Goal: Transaction & Acquisition: Purchase product/service

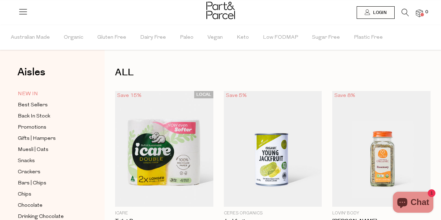
click at [23, 93] on span "NEW IN" at bounding box center [28, 94] width 20 height 8
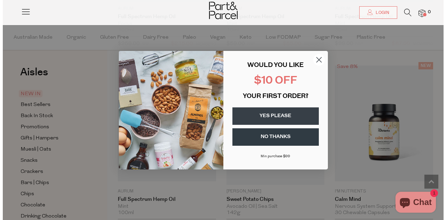
scroll to position [738, 0]
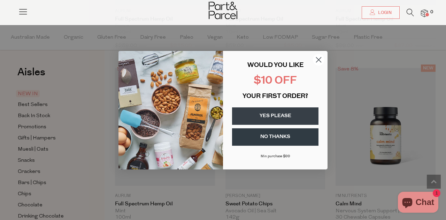
click at [318, 61] on circle "Close dialog" at bounding box center [319, 60] width 12 height 12
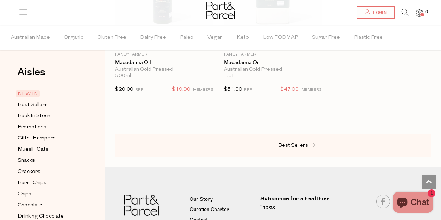
scroll to position [1220, 0]
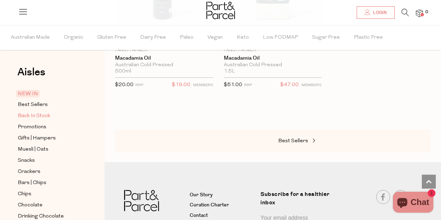
click at [23, 114] on span "Back In Stock" at bounding box center [34, 116] width 32 height 8
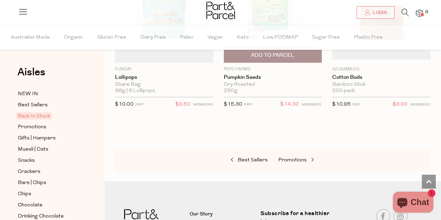
scroll to position [523, 0]
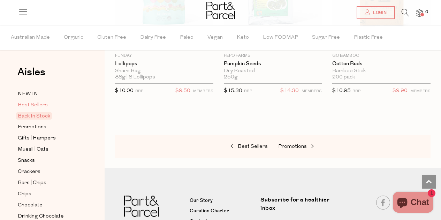
click at [33, 105] on span "Best Sellers" at bounding box center [33, 105] width 30 height 8
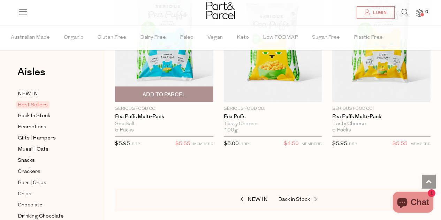
scroll to position [2336, 0]
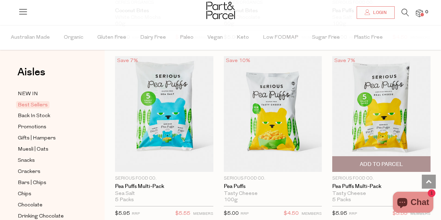
click at [398, 157] on span "Add To Parcel" at bounding box center [381, 164] width 94 height 15
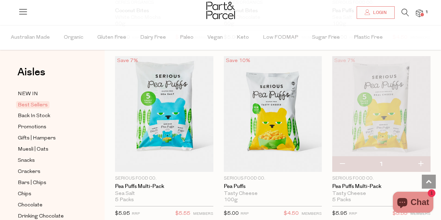
click at [420, 157] on button "button" at bounding box center [421, 164] width 20 height 15
type input "2"
click at [421, 157] on button "button" at bounding box center [421, 164] width 20 height 15
type input "3"
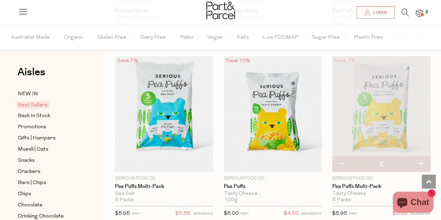
type input "3"
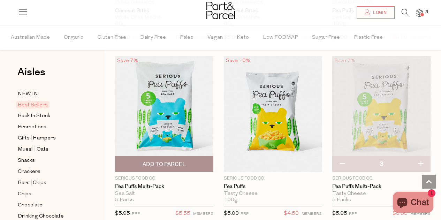
click at [175, 161] on span "Add To Parcel" at bounding box center [164, 164] width 43 height 7
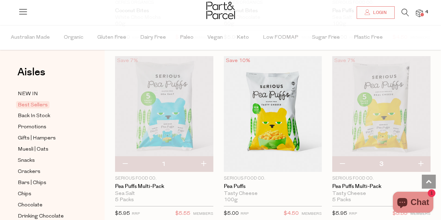
click at [205, 157] on button "button" at bounding box center [204, 164] width 20 height 15
type input "2"
click at [205, 157] on button "button" at bounding box center [204, 164] width 20 height 15
type input "3"
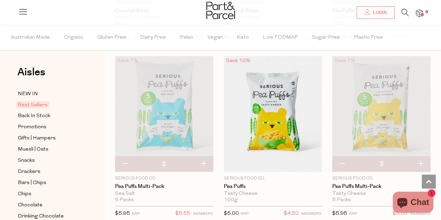
type input "3"
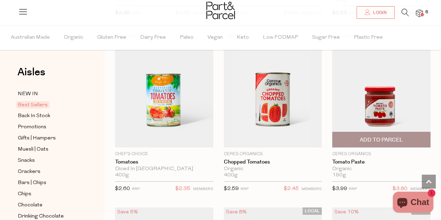
scroll to position [1508, 0]
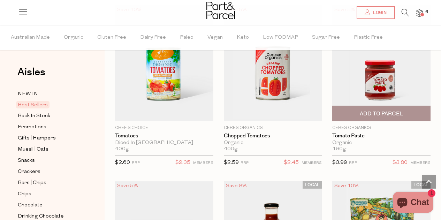
click at [409, 111] on span "Add To Parcel" at bounding box center [381, 113] width 94 height 15
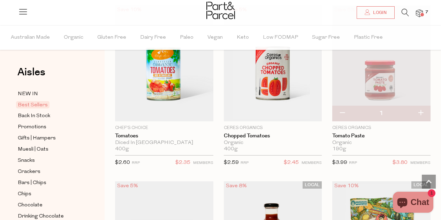
click at [422, 110] on button "button" at bounding box center [421, 113] width 20 height 15
type input "2"
click at [423, 108] on button "button" at bounding box center [421, 113] width 20 height 15
type input "3"
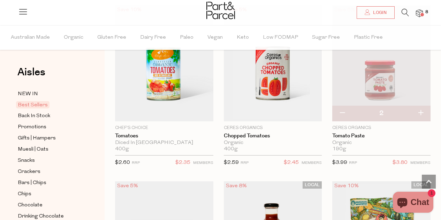
type input "3"
click at [421, 109] on button "button" at bounding box center [421, 113] width 20 height 15
type input "4"
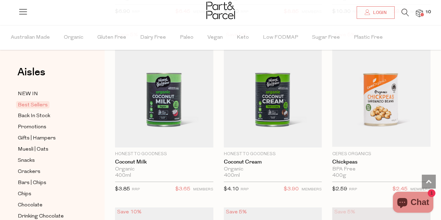
scroll to position [1299, 0]
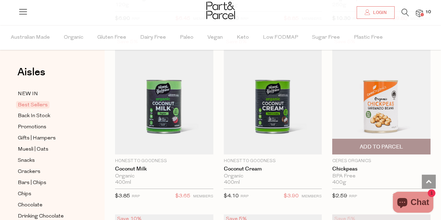
click at [405, 143] on span "Add To Parcel" at bounding box center [381, 146] width 94 height 15
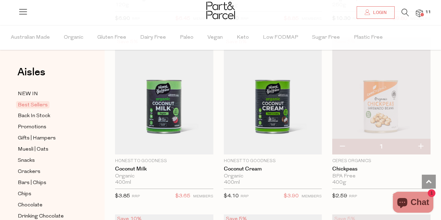
click at [422, 144] on button "button" at bounding box center [421, 146] width 20 height 15
type input "2"
click at [422, 143] on button "button" at bounding box center [421, 146] width 20 height 15
type input "3"
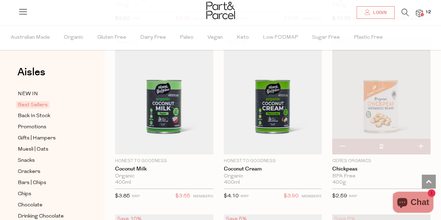
type input "3"
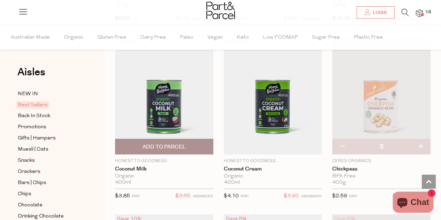
click at [184, 144] on span "Add To Parcel" at bounding box center [164, 146] width 43 height 7
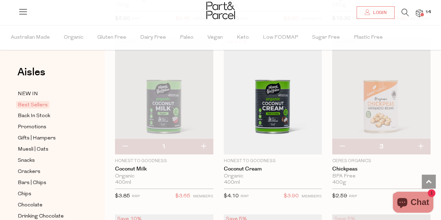
click at [206, 143] on button "button" at bounding box center [204, 146] width 20 height 15
type input "2"
click at [206, 140] on button "button" at bounding box center [204, 146] width 20 height 15
type input "3"
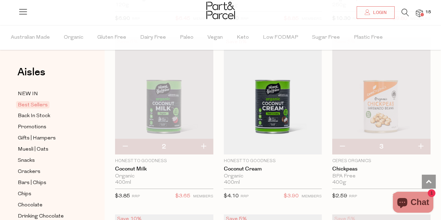
type input "3"
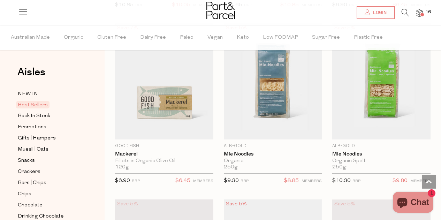
scroll to position [1124, 0]
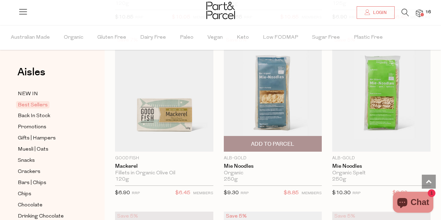
click at [298, 143] on span "Add To Parcel" at bounding box center [273, 143] width 94 height 15
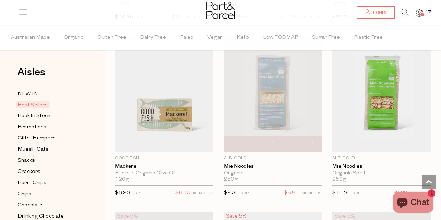
click at [313, 140] on button "button" at bounding box center [312, 143] width 20 height 15
type input "2"
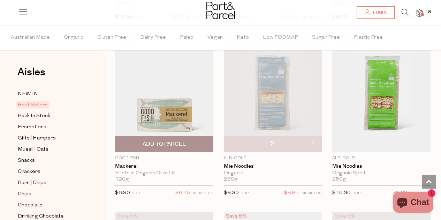
click at [176, 142] on span "Add To Parcel" at bounding box center [164, 144] width 43 height 7
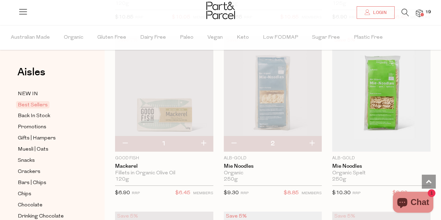
click at [206, 137] on button "button" at bounding box center [204, 143] width 20 height 15
type input "2"
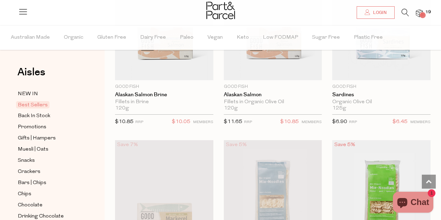
scroll to position [950, 0]
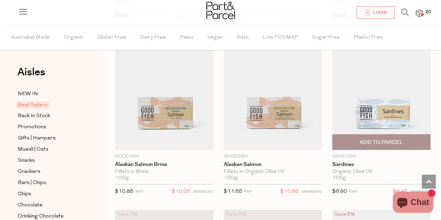
click at [375, 140] on span "Add To Parcel" at bounding box center [381, 142] width 43 height 7
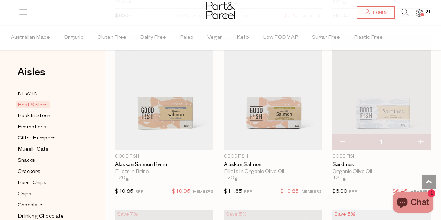
click at [420, 139] on button "button" at bounding box center [421, 142] width 20 height 15
type input "2"
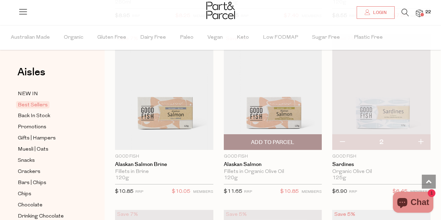
click at [278, 142] on span "Add To Parcel" at bounding box center [272, 142] width 43 height 7
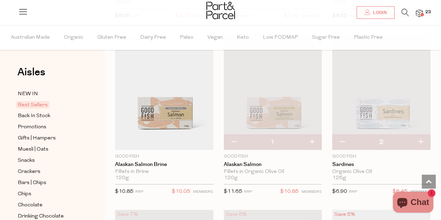
click at [315, 141] on button "button" at bounding box center [312, 142] width 20 height 15
type input "2"
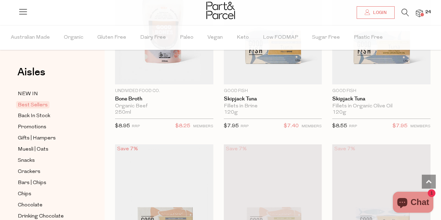
scroll to position [810, 0]
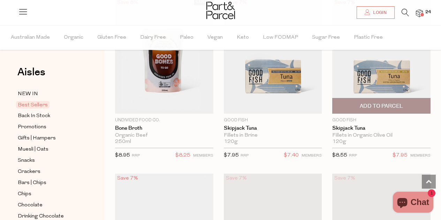
click at [391, 104] on span "Add To Parcel" at bounding box center [381, 106] width 43 height 7
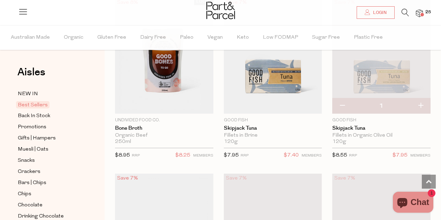
click at [421, 104] on button "button" at bounding box center [421, 105] width 20 height 15
type input "2"
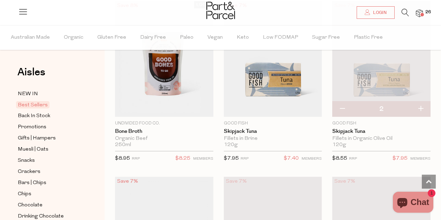
scroll to position [775, 0]
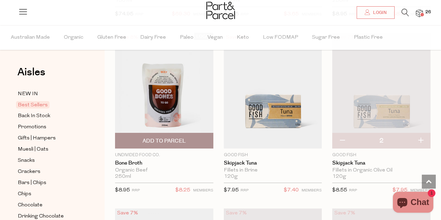
click at [198, 138] on span "Add To Parcel" at bounding box center [164, 140] width 94 height 15
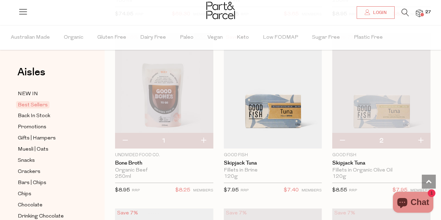
click at [202, 137] on button "button" at bounding box center [204, 140] width 20 height 15
type input "2"
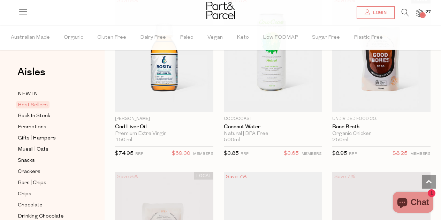
scroll to position [636, 0]
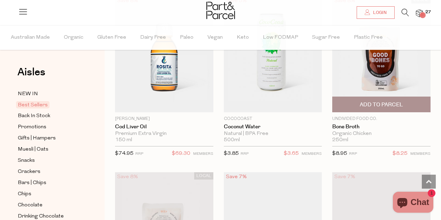
click at [380, 101] on span "Add To Parcel" at bounding box center [381, 104] width 43 height 7
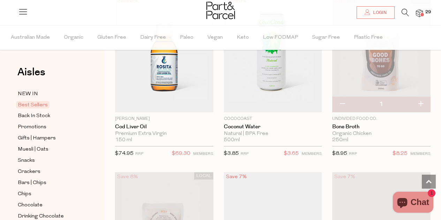
click at [422, 103] on button "button" at bounding box center [421, 104] width 20 height 15
type input "2"
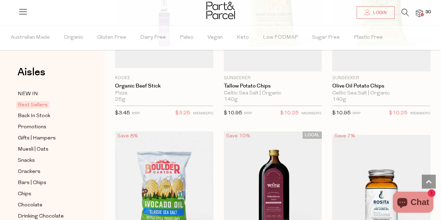
scroll to position [287, 0]
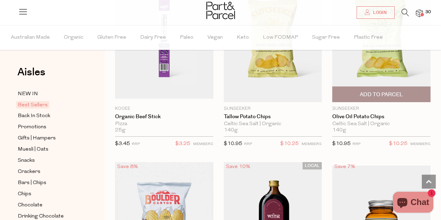
click at [379, 91] on span "Add To Parcel" at bounding box center [381, 94] width 43 height 7
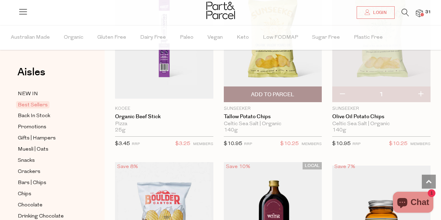
click at [288, 91] on span "Add To Parcel" at bounding box center [272, 94] width 43 height 7
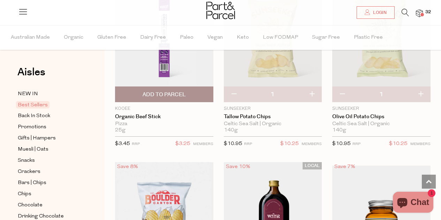
click at [187, 96] on span "Add To Parcel" at bounding box center [164, 94] width 94 height 15
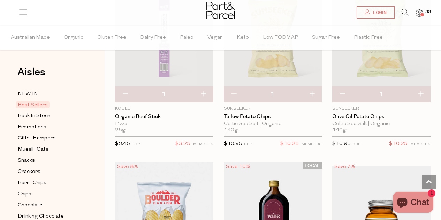
click at [204, 93] on button "button" at bounding box center [204, 94] width 20 height 15
type input "2"
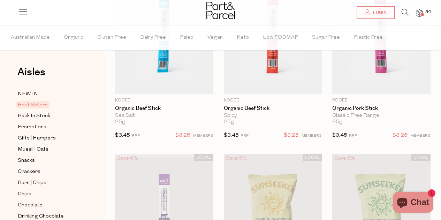
scroll to position [43, 0]
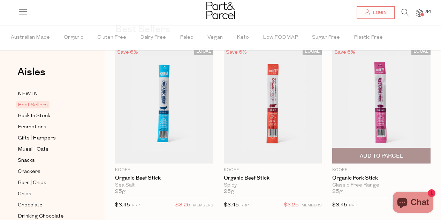
click at [420, 154] on span "Add To Parcel" at bounding box center [381, 155] width 94 height 15
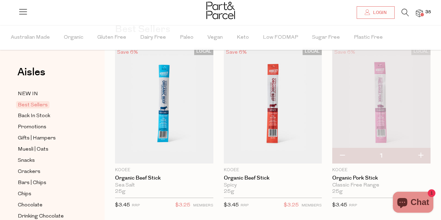
click at [423, 155] on button "button" at bounding box center [421, 155] width 20 height 15
type input "2"
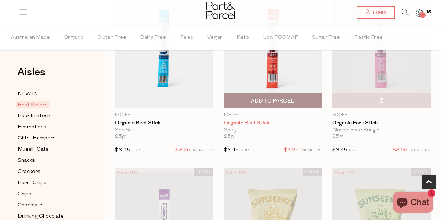
scroll to position [113, 0]
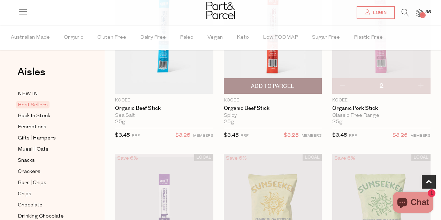
click at [268, 85] on span "Add To Parcel" at bounding box center [272, 86] width 43 height 7
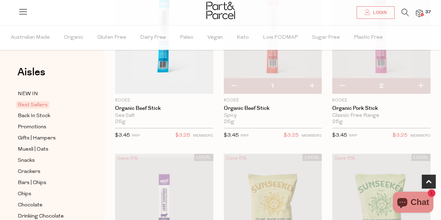
click at [313, 87] on button "button" at bounding box center [312, 85] width 20 height 15
type input "2"
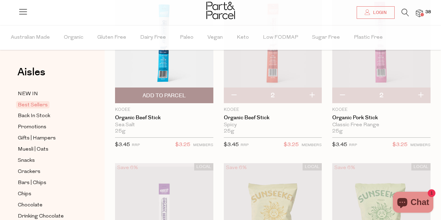
scroll to position [105, 0]
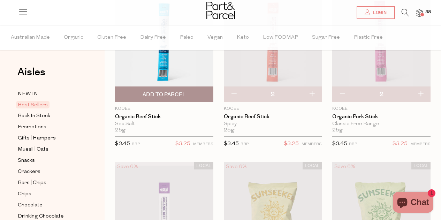
click at [181, 96] on span "Add To Parcel" at bounding box center [164, 94] width 43 height 7
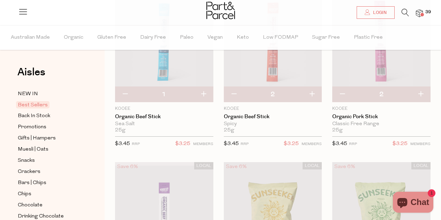
click at [204, 93] on button "button" at bounding box center [204, 94] width 20 height 15
type input "2"
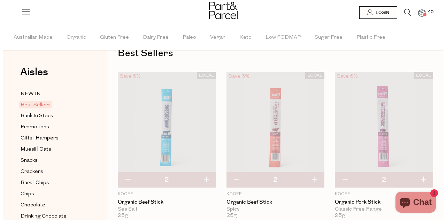
scroll to position [0, 0]
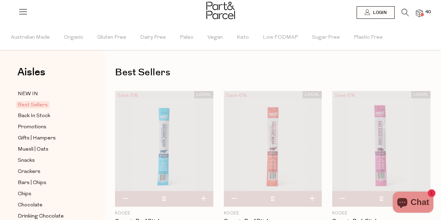
click at [402, 12] on icon at bounding box center [405, 13] width 7 height 8
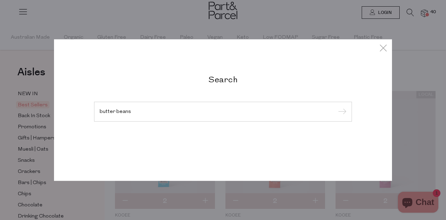
type input "butter beans"
click at [336, 107] on input "submit" at bounding box center [341, 112] width 10 height 10
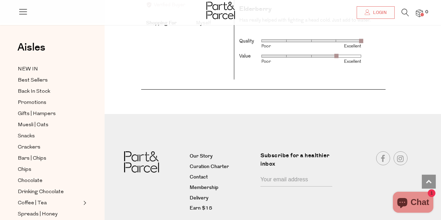
scroll to position [1534, 0]
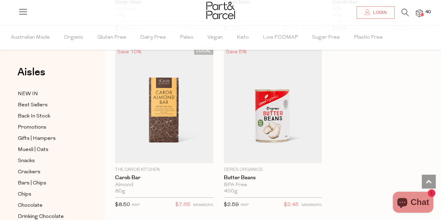
scroll to position [628, 0]
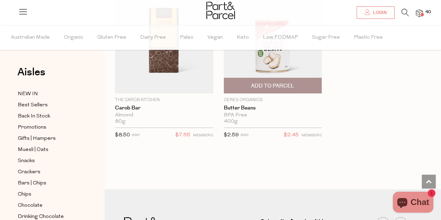
click at [300, 83] on span "Add To Parcel" at bounding box center [273, 85] width 94 height 15
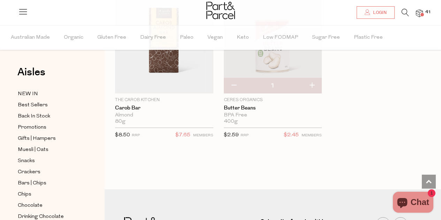
click at [315, 84] on button "button" at bounding box center [312, 85] width 20 height 15
type input "2"
click at [315, 85] on button "button" at bounding box center [312, 85] width 20 height 15
type input "3"
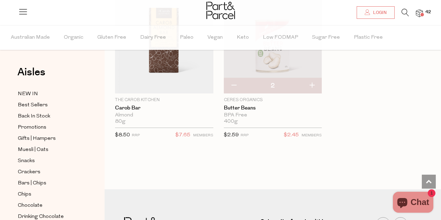
type input "3"
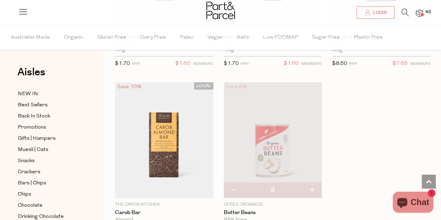
click at [404, 13] on icon at bounding box center [405, 13] width 7 height 8
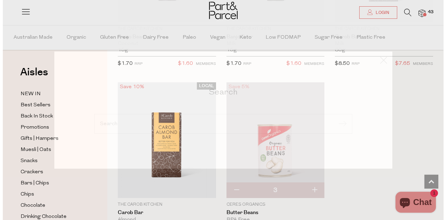
scroll to position [527, 0]
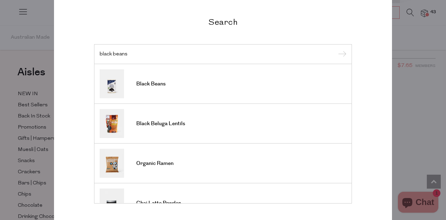
type input "black beans"
click at [336, 49] on input "submit" at bounding box center [341, 54] width 10 height 10
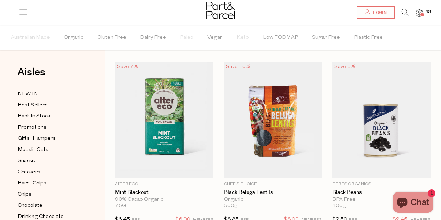
scroll to position [35, 0]
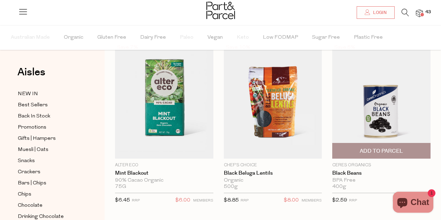
click at [392, 153] on span "Add To Parcel" at bounding box center [381, 150] width 43 height 7
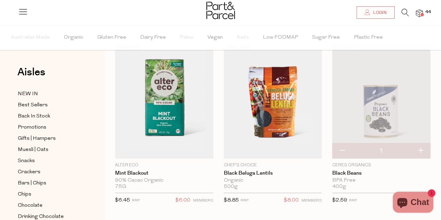
click at [420, 152] on button "button" at bounding box center [421, 150] width 20 height 15
type input "2"
click at [421, 150] on button "button" at bounding box center [421, 150] width 20 height 15
type input "3"
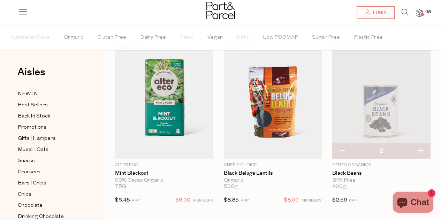
type input "3"
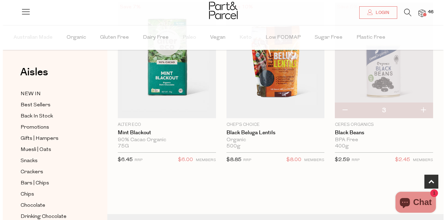
scroll to position [0, 0]
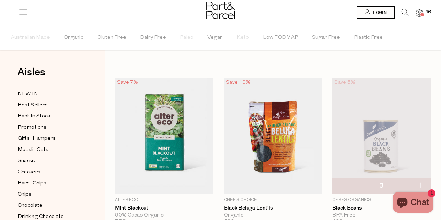
click at [421, 16] on span at bounding box center [422, 14] width 3 height 3
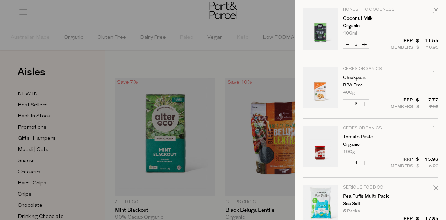
scroll to position [976, 0]
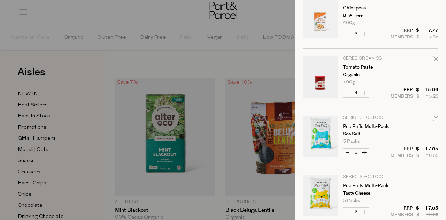
click at [365, 152] on button "Increase Pea Puffs Multi-Pack" at bounding box center [365, 153] width 8 height 8
type input "4"
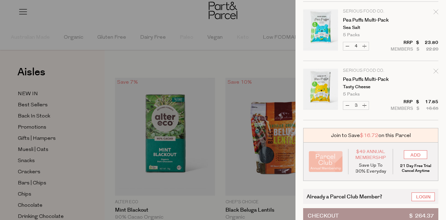
scroll to position [1099, 0]
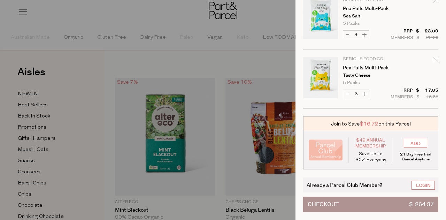
click at [364, 90] on button "Increase Pea Puffs Multi-Pack" at bounding box center [365, 94] width 8 height 8
type input "4"
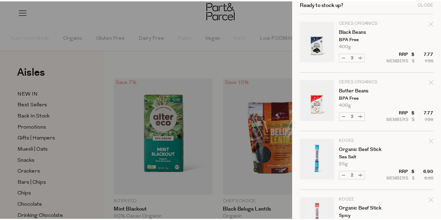
scroll to position [0, 0]
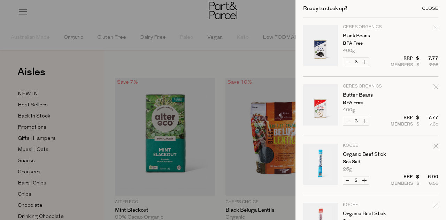
click at [423, 9] on div "Close" at bounding box center [430, 8] width 16 height 5
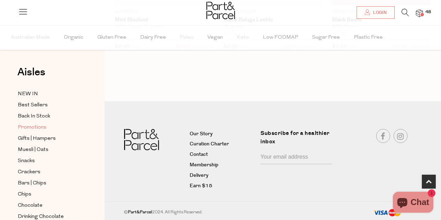
click at [43, 126] on span "Promotions" at bounding box center [32, 127] width 29 height 8
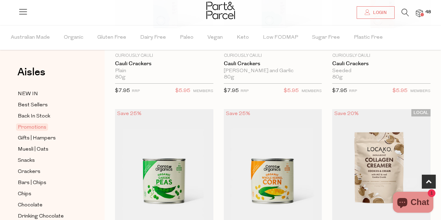
scroll to position [279, 0]
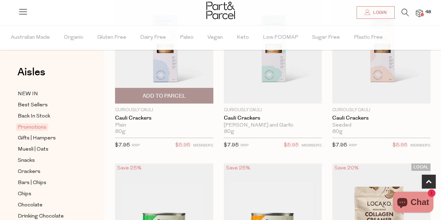
click at [180, 97] on span "Add To Parcel" at bounding box center [164, 95] width 43 height 7
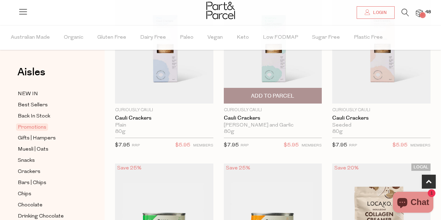
click at [261, 96] on span "Add To Parcel" at bounding box center [272, 95] width 43 height 7
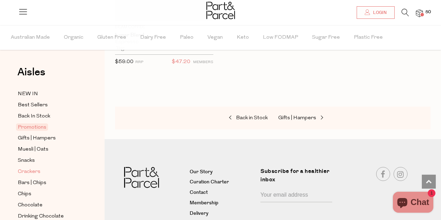
scroll to position [70, 0]
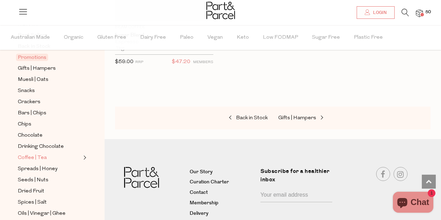
click at [48, 153] on link "Coffee | Tea" at bounding box center [49, 157] width 63 height 9
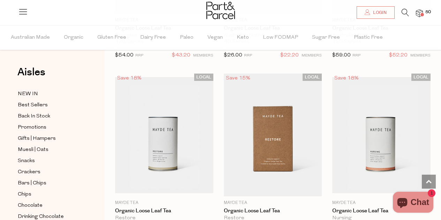
scroll to position [2685, 0]
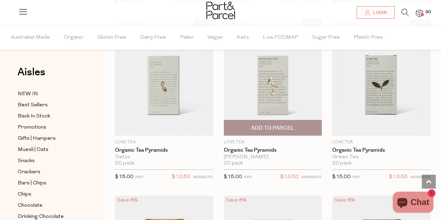
scroll to position [976, 0]
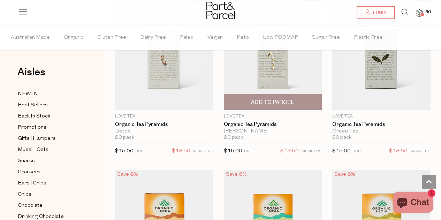
click at [260, 71] on img at bounding box center [273, 52] width 98 height 116
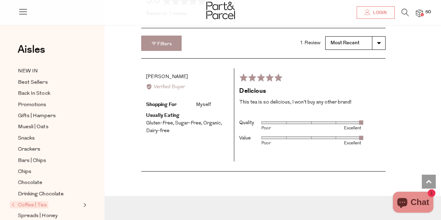
scroll to position [907, 0]
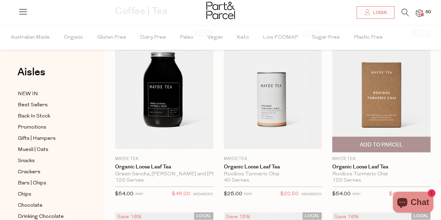
scroll to position [70, 0]
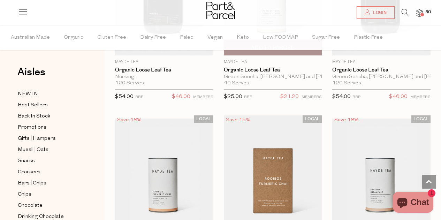
scroll to position [2945, 0]
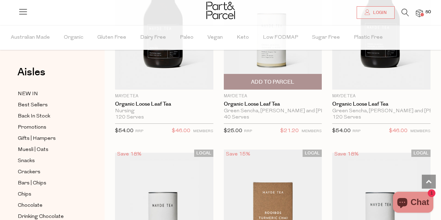
click at [258, 78] on span "Add To Parcel" at bounding box center [272, 81] width 43 height 7
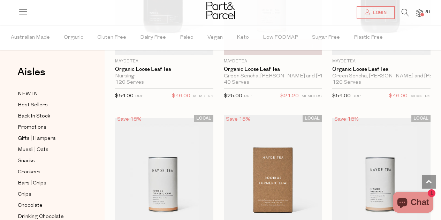
scroll to position [2875, 0]
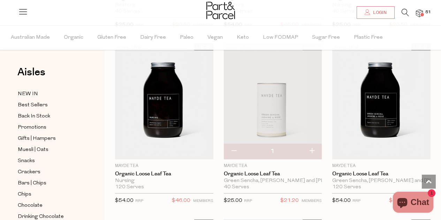
click at [277, 102] on img at bounding box center [273, 101] width 98 height 116
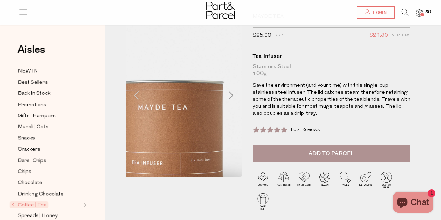
scroll to position [35, 0]
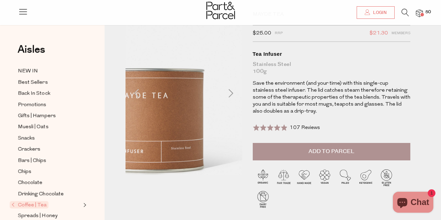
click at [226, 88] on img at bounding box center [150, 94] width 210 height 248
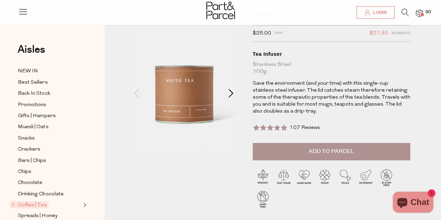
click at [232, 91] on span at bounding box center [231, 93] width 8 height 8
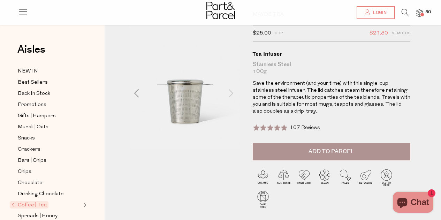
click at [232, 91] on span at bounding box center [231, 93] width 8 height 8
click at [229, 93] on span at bounding box center [231, 93] width 8 height 8
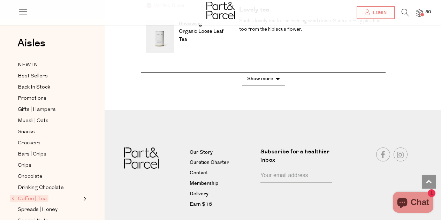
scroll to position [1395, 0]
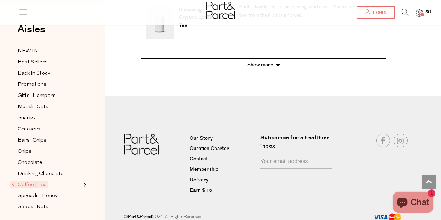
click at [261, 67] on button "Show more" at bounding box center [263, 65] width 43 height 13
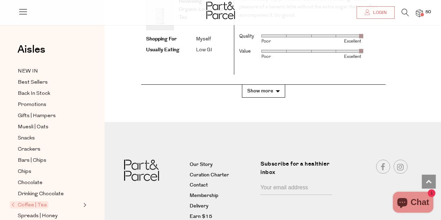
scroll to position [1988, 0]
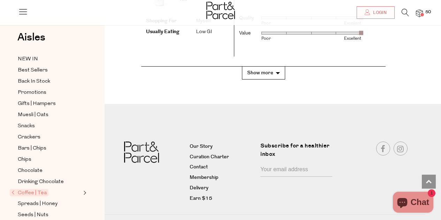
click at [262, 73] on button "Show more" at bounding box center [263, 73] width 43 height 13
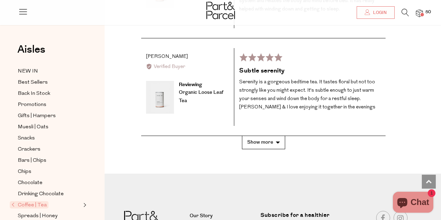
scroll to position [2476, 0]
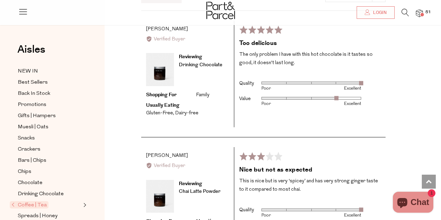
scroll to position [872, 0]
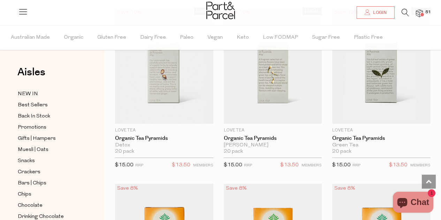
scroll to position [976, 0]
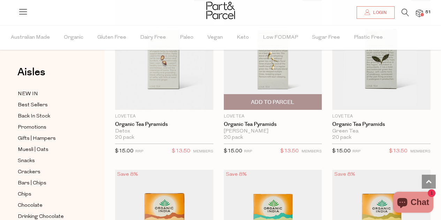
click at [291, 100] on span "Add To Parcel" at bounding box center [272, 102] width 43 height 7
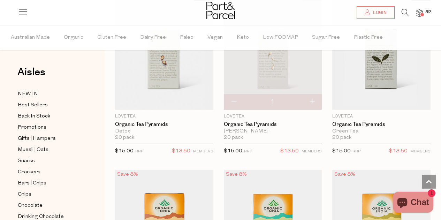
click at [422, 13] on img at bounding box center [419, 13] width 7 height 8
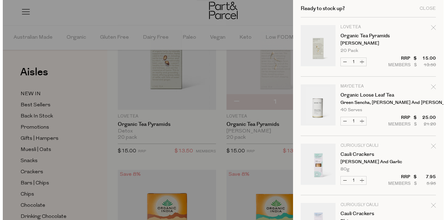
scroll to position [986, 0]
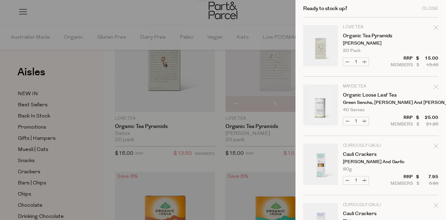
click at [434, 88] on icon "Remove Organic Loose Leaf Tea" at bounding box center [436, 86] width 5 height 5
type input "Add Membership"
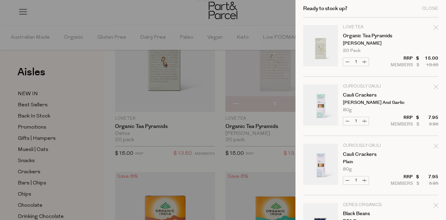
click at [260, 8] on div at bounding box center [223, 110] width 446 height 220
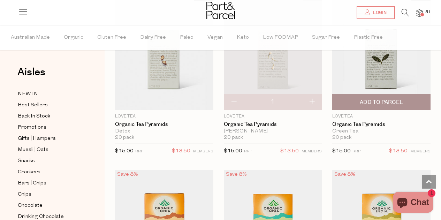
scroll to position [872, 0]
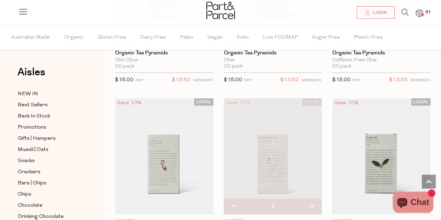
click at [419, 14] on img at bounding box center [419, 13] width 7 height 8
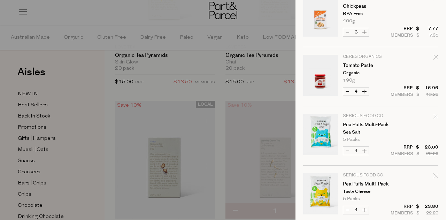
scroll to position [1186, 0]
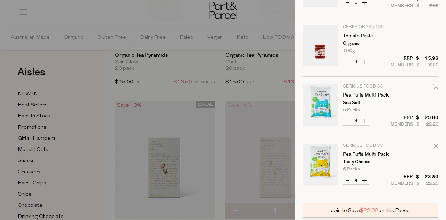
click at [346, 61] on button "Decrease Tomato Paste" at bounding box center [347, 62] width 8 height 8
type input "3"
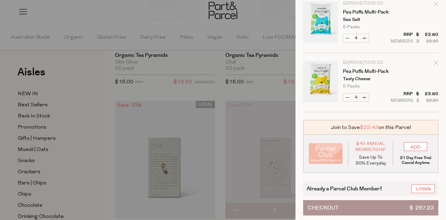
scroll to position [1277, 0]
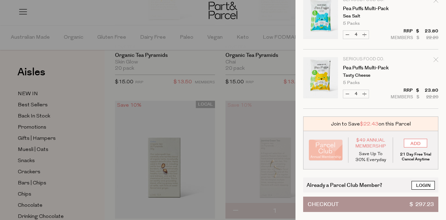
click at [419, 181] on link "Login" at bounding box center [423, 185] width 23 height 9
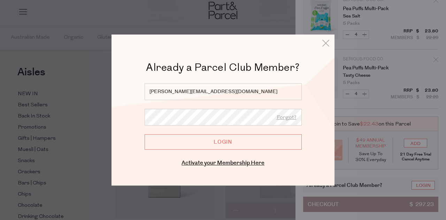
click at [184, 146] on input "Login" at bounding box center [223, 141] width 157 height 15
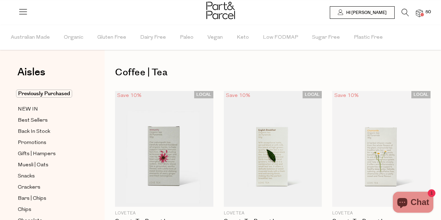
click at [421, 15] on span at bounding box center [422, 14] width 3 height 3
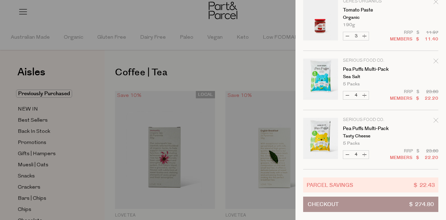
scroll to position [1217, 0]
click at [345, 151] on button "Decrease Pea Puffs Multi-Pack" at bounding box center [347, 155] width 8 height 8
type input "3"
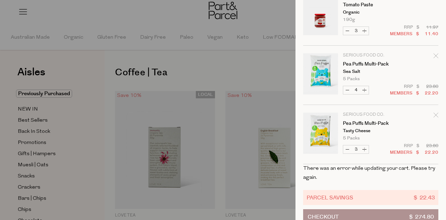
click at [347, 89] on button "Decrease Pea Puffs Multi-Pack" at bounding box center [347, 90] width 8 height 8
type input "3"
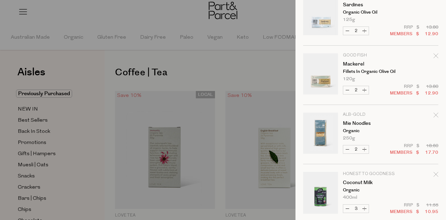
scroll to position [886, 0]
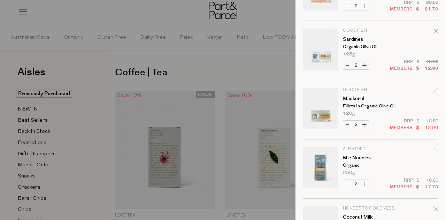
click at [347, 123] on button "Decrease Mackerel" at bounding box center [347, 125] width 8 height 8
type input "1"
click at [346, 66] on button "Decrease Sardines" at bounding box center [347, 65] width 8 height 8
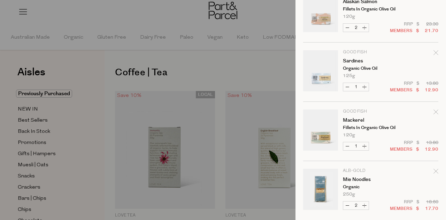
scroll to position [851, 0]
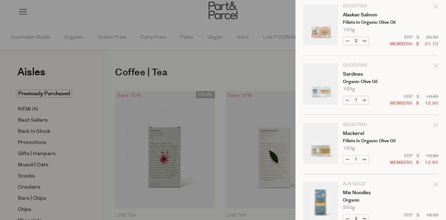
click at [364, 100] on button "Increase Sardines" at bounding box center [365, 100] width 8 height 8
type input "2"
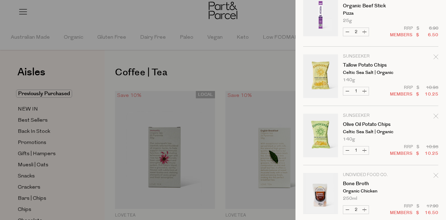
scroll to position [502, 0]
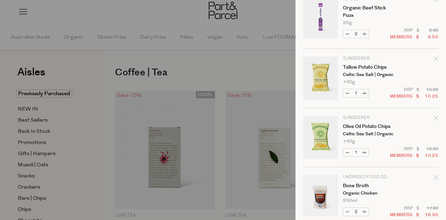
click at [434, 59] on icon "Remove Tallow Potato Chips" at bounding box center [436, 58] width 5 height 5
click at [434, 60] on icon "Remove Tallow Potato Chips" at bounding box center [436, 58] width 5 height 5
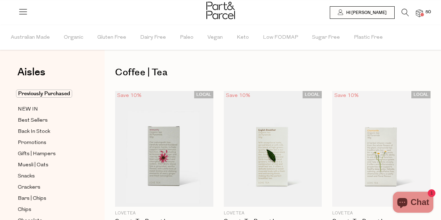
click at [422, 12] on img at bounding box center [419, 13] width 7 height 8
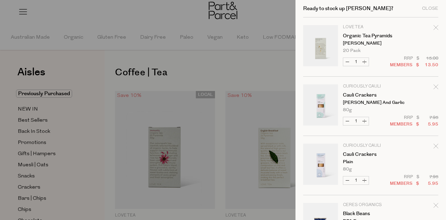
click at [434, 146] on icon "Remove Cauli Crackers" at bounding box center [436, 146] width 5 height 5
click at [434, 86] on icon "Remove Cauli Crackers" at bounding box center [436, 86] width 5 height 5
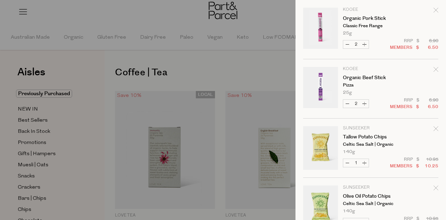
scroll to position [349, 0]
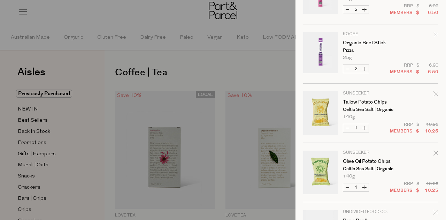
click at [434, 93] on icon "Remove Tallow Potato Chips" at bounding box center [436, 93] width 5 height 5
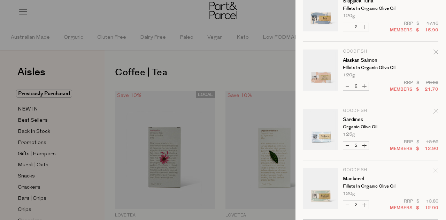
scroll to position [663, 0]
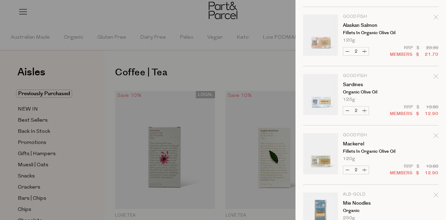
click at [434, 137] on icon "Remove Mackerel" at bounding box center [436, 135] width 5 height 5
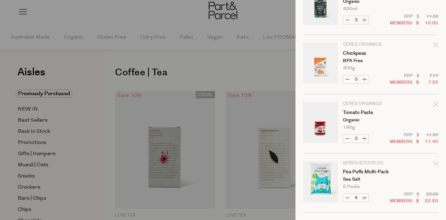
scroll to position [979, 0]
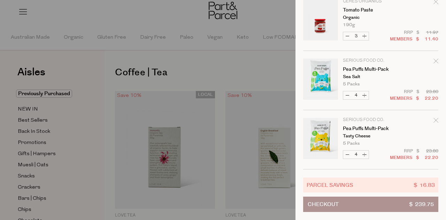
click at [349, 91] on button "Decrease Pea Puffs Multi-Pack" at bounding box center [347, 95] width 8 height 8
type input "3"
click at [348, 151] on button "Decrease Pea Puffs Multi-Pack" at bounding box center [347, 155] width 8 height 8
type input "3"
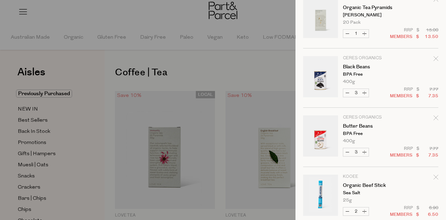
scroll to position [0, 0]
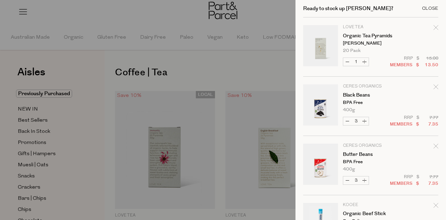
click at [425, 10] on div "Close" at bounding box center [430, 8] width 16 height 5
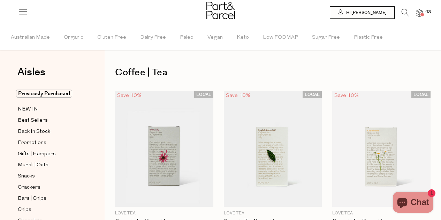
click at [405, 12] on icon at bounding box center [405, 13] width 7 height 8
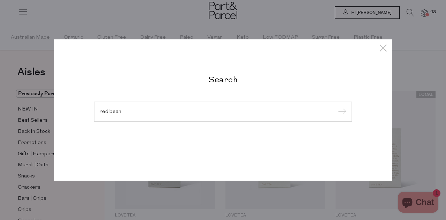
type input "red bean"
click at [336, 107] on input "submit" at bounding box center [341, 112] width 10 height 10
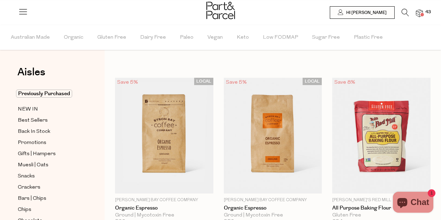
type input "3"
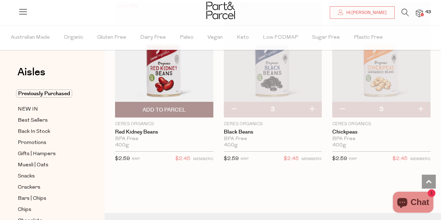
scroll to position [364, 0]
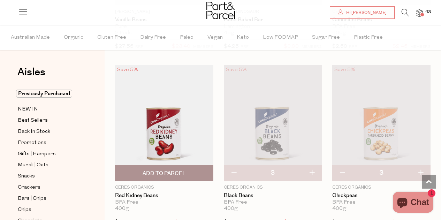
click at [168, 124] on img at bounding box center [164, 123] width 98 height 116
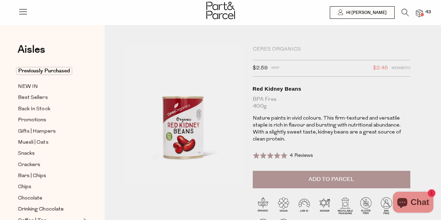
click at [402, 12] on icon at bounding box center [405, 13] width 7 height 8
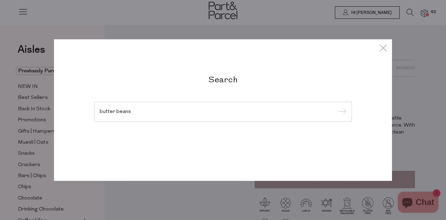
type input "butter beans"
click at [336, 107] on input "submit" at bounding box center [341, 112] width 10 height 10
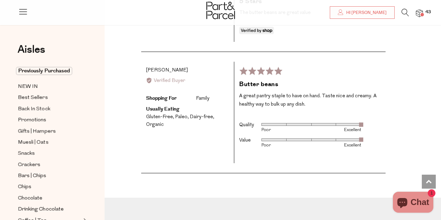
scroll to position [1395, 0]
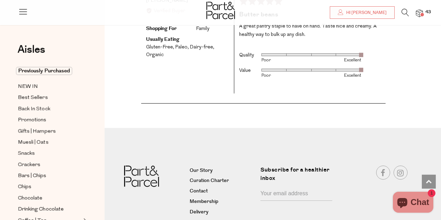
click at [421, 10] on img at bounding box center [419, 13] width 7 height 8
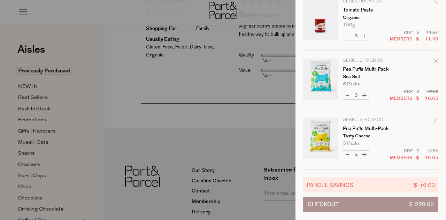
scroll to position [979, 0]
click at [379, 198] on button "Checkout $ 228.65" at bounding box center [370, 204] width 135 height 15
